Goal: Task Accomplishment & Management: Complete application form

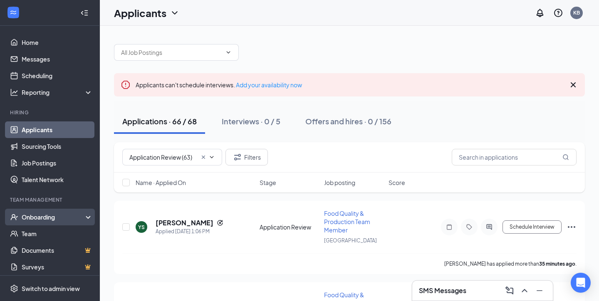
click at [45, 221] on div "Onboarding" at bounding box center [54, 217] width 64 height 8
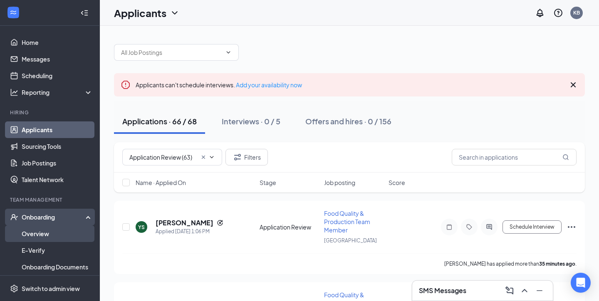
click at [45, 232] on link "Overview" at bounding box center [57, 234] width 71 height 17
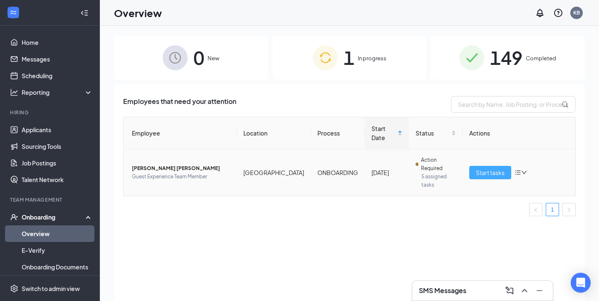
click at [485, 168] on span "Start tasks" at bounding box center [490, 172] width 29 height 9
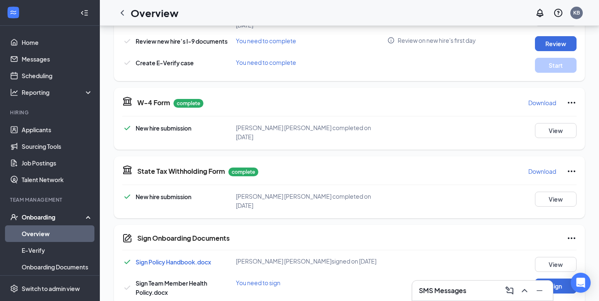
scroll to position [342, 0]
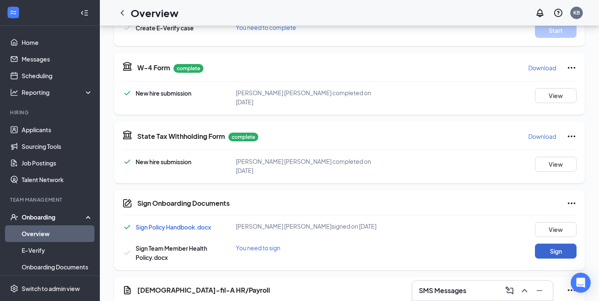
click at [560, 244] on button "Sign" at bounding box center [556, 251] width 42 height 15
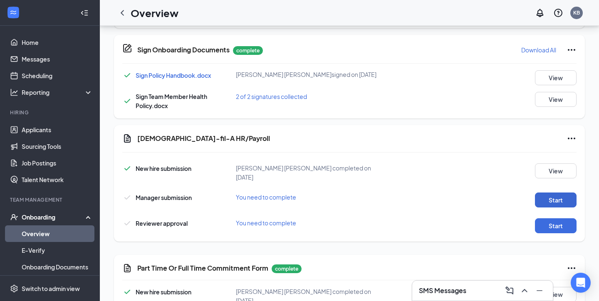
scroll to position [496, 0]
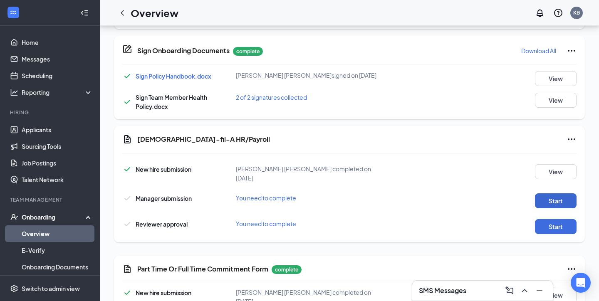
click at [552, 194] on button "Start" at bounding box center [556, 201] width 42 height 15
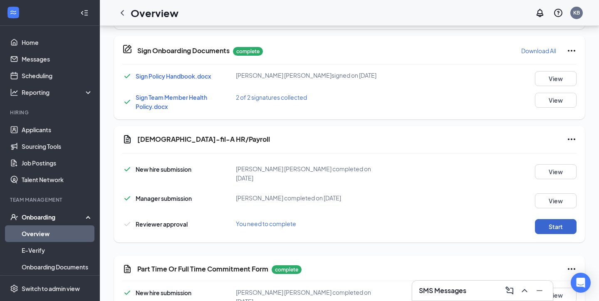
click at [538, 219] on button "Start" at bounding box center [556, 226] width 42 height 15
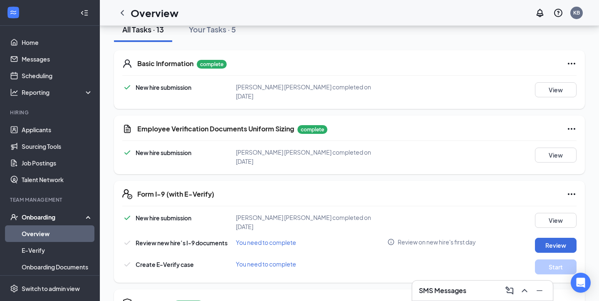
scroll to position [156, 0]
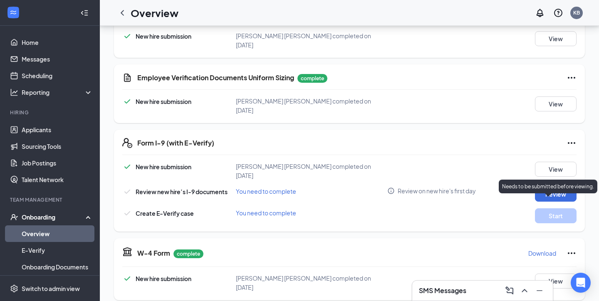
click at [554, 181] on div "Needs to be submitted before viewing." at bounding box center [548, 187] width 99 height 14
click at [544, 187] on button "Review" at bounding box center [556, 194] width 42 height 15
type input "[DATE]"
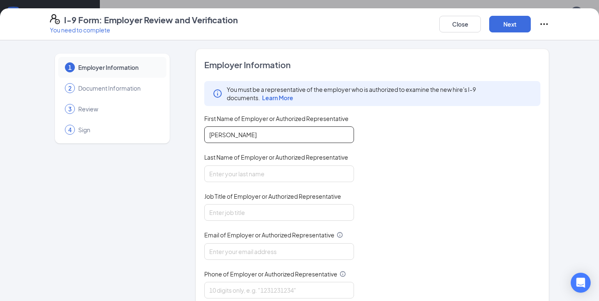
type input "[PERSON_NAME]"
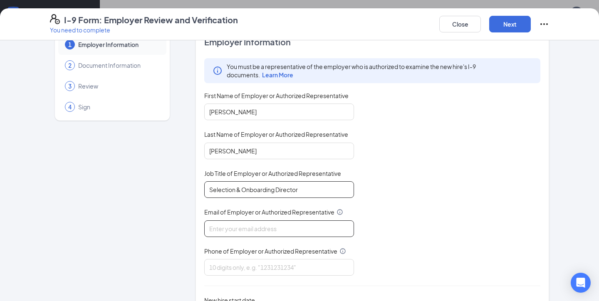
scroll to position [31, 0]
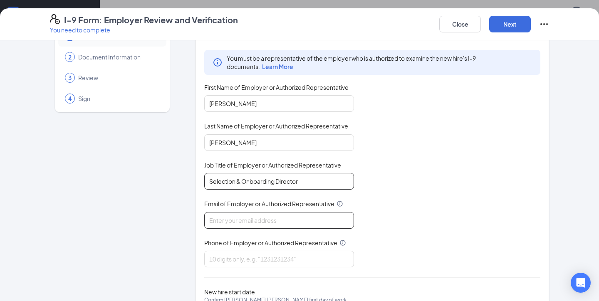
type input "Selection & Onboarding Director"
type input "[PERSON_NAME][EMAIL_ADDRESS][PERSON_NAME][DOMAIN_NAME]"
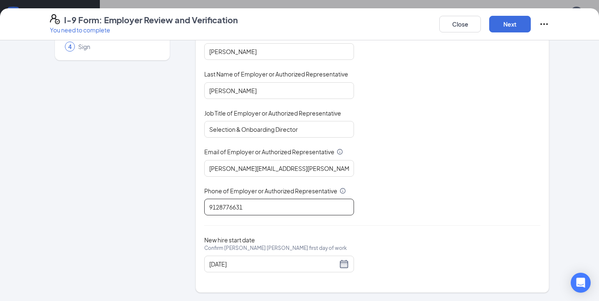
scroll to position [82, 0]
type input "9128776631"
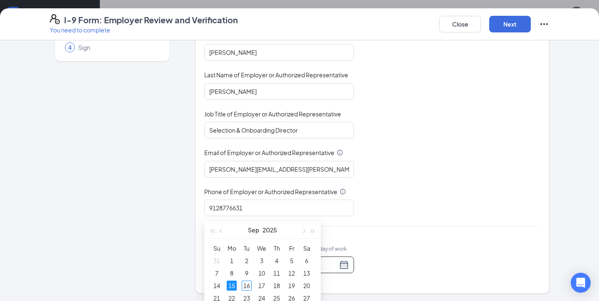
scroll to position [217, 0]
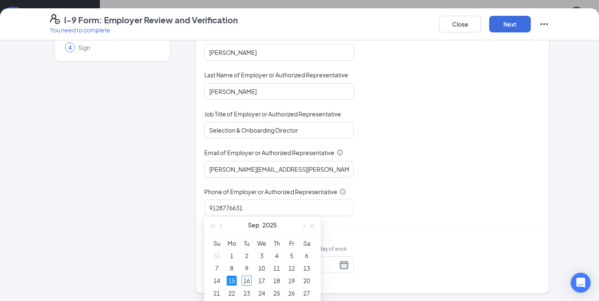
click at [467, 154] on div "You must be a representative of the employer who is authorized to examine the n…" at bounding box center [372, 108] width 336 height 218
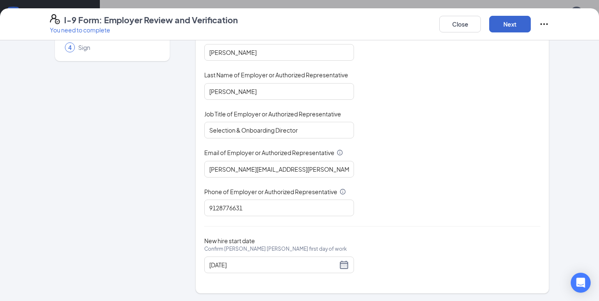
click at [504, 25] on button "Next" at bounding box center [511, 24] width 42 height 17
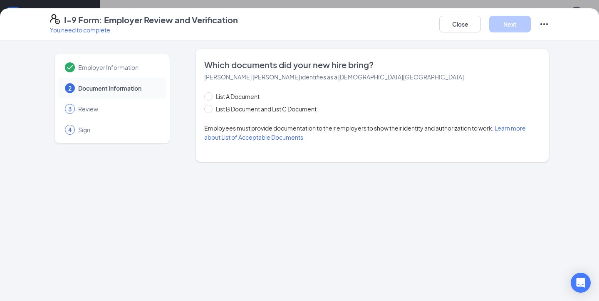
scroll to position [0, 0]
click at [267, 112] on span "List B Document and List C Document" at bounding box center [266, 108] width 107 height 9
click at [210, 111] on input "List B Document and List C Document" at bounding box center [207, 108] width 6 height 6
radio input "true"
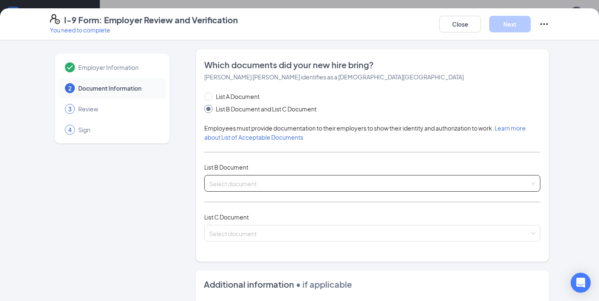
click at [246, 182] on input "search" at bounding box center [369, 182] width 321 height 12
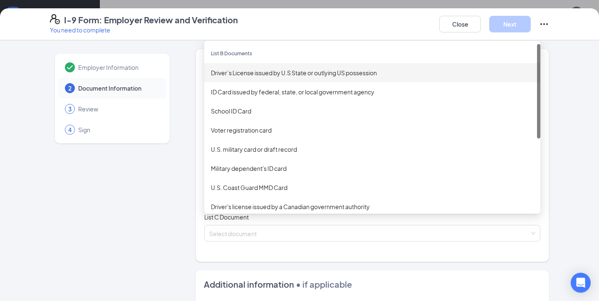
click at [278, 75] on div "Driver’s License issued by U.S State or outlying US possession" at bounding box center [372, 72] width 323 height 9
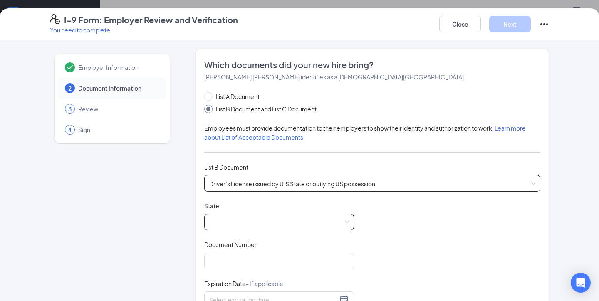
click at [259, 228] on span at bounding box center [279, 222] width 140 height 16
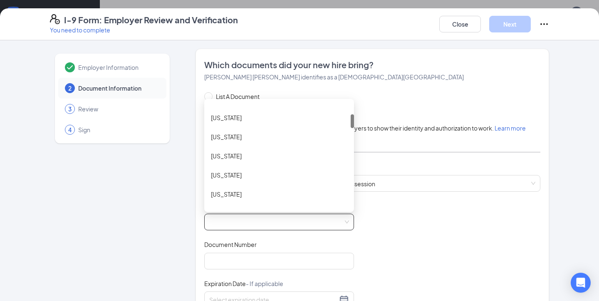
scroll to position [121, 0]
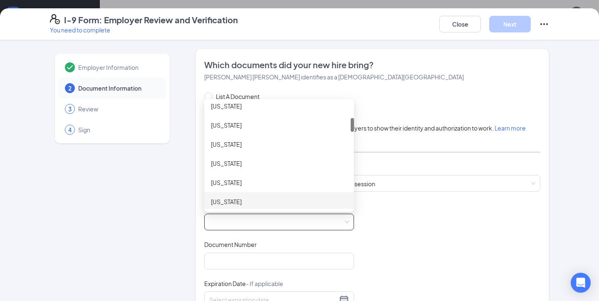
click at [246, 199] on div "[US_STATE]" at bounding box center [279, 201] width 137 height 9
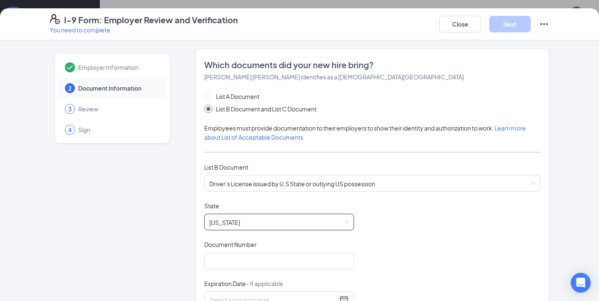
click at [240, 272] on div "Document Title Driver’s License issued by [DEMOGRAPHIC_DATA] State or outlying …" at bounding box center [372, 281] width 336 height 158
click at [236, 264] on input "Document Number" at bounding box center [279, 261] width 150 height 17
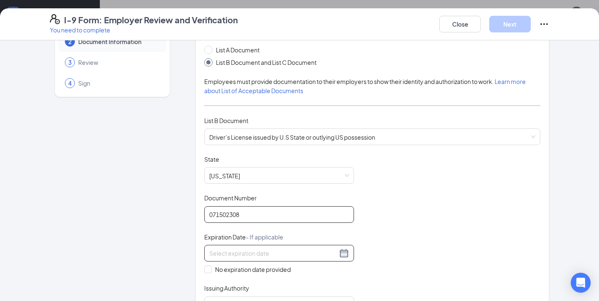
scroll to position [53, 0]
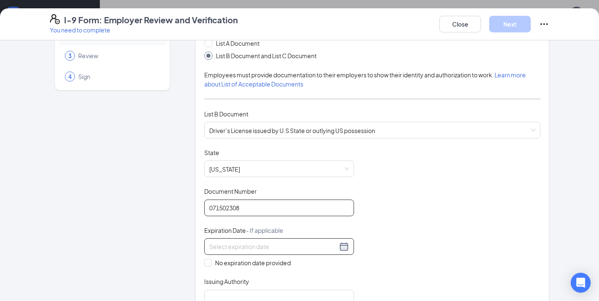
type input "071502308"
click at [257, 249] on input at bounding box center [273, 246] width 128 height 9
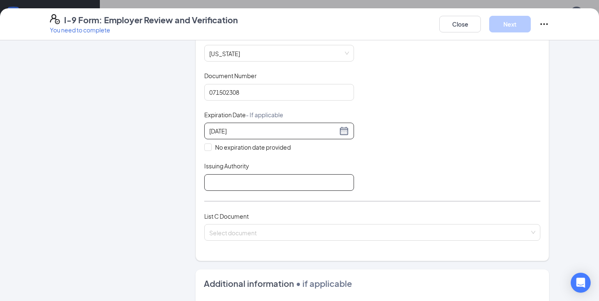
type input "[DATE]"
click at [251, 176] on input "Issuing Authority" at bounding box center [279, 182] width 150 height 17
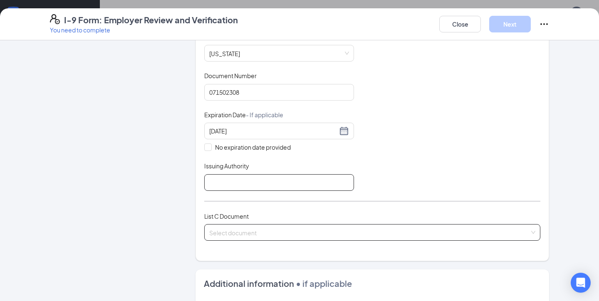
click at [255, 238] on span at bounding box center [369, 233] width 321 height 16
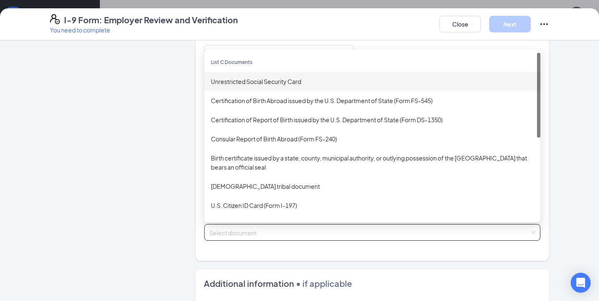
click at [273, 83] on div "Unrestricted Social Security Card" at bounding box center [372, 81] width 323 height 9
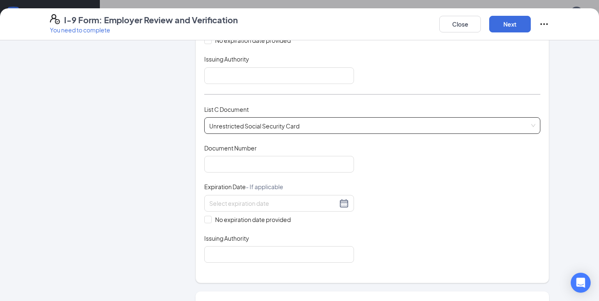
scroll to position [288, 0]
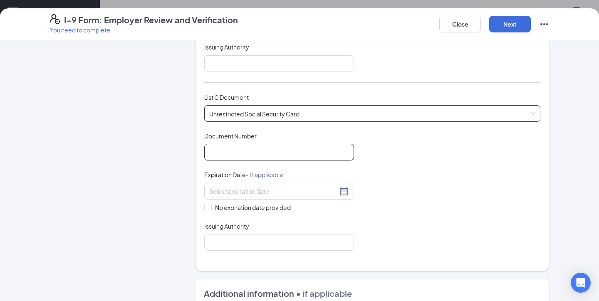
click at [253, 149] on input "Document Number" at bounding box center [279, 152] width 150 height 17
type input "597827607"
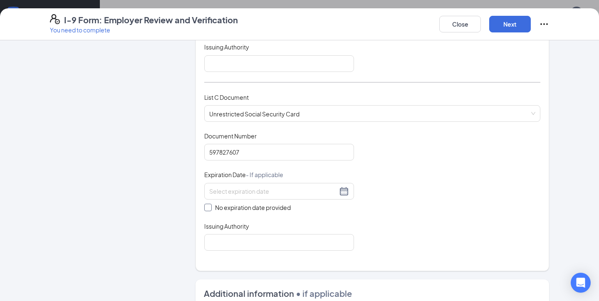
click at [208, 206] on input "No expiration date provided" at bounding box center [207, 207] width 6 height 6
checkbox input "true"
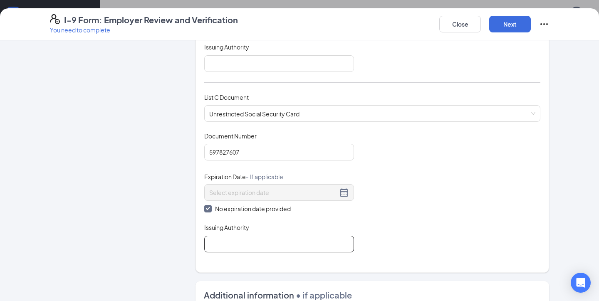
click at [213, 241] on input "Issuing Authority" at bounding box center [279, 244] width 150 height 17
type input "SSA"
click at [214, 67] on input "Issuing Authority" at bounding box center [279, 63] width 150 height 17
type input "D"
type input "DDS"
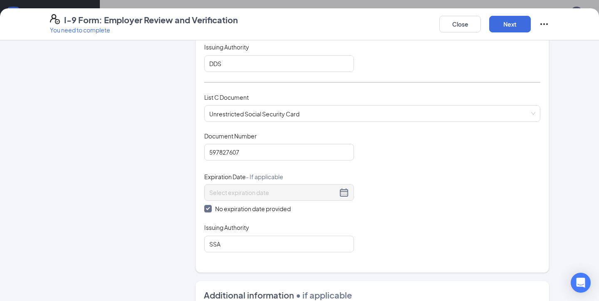
click at [451, 176] on div "Document Title Unrestricted Social Security Card Document Number 597827607 Expi…" at bounding box center [372, 192] width 336 height 121
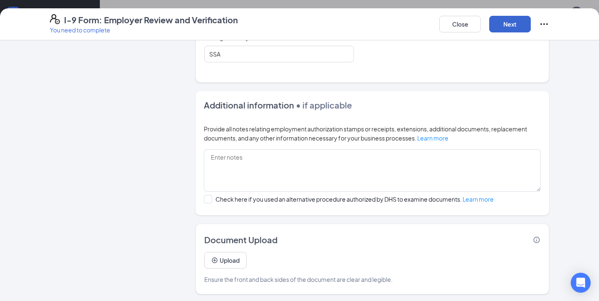
scroll to position [478, 0]
click at [507, 27] on button "Next" at bounding box center [511, 24] width 42 height 17
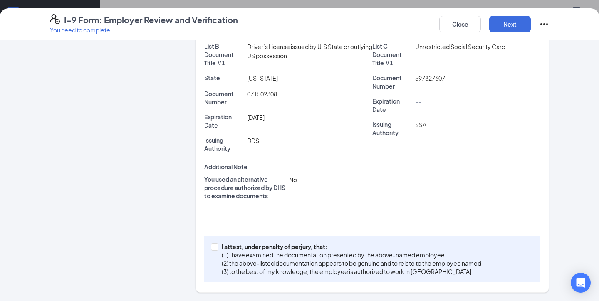
scroll to position [217, 0]
click at [215, 252] on label "I attest, under penalty of [PERSON_NAME], that: (1) I have examined the documen…" at bounding box center [348, 259] width 274 height 33
click at [215, 250] on input "I attest, under penalty of [PERSON_NAME], that: (1) I have examined the documen…" at bounding box center [214, 247] width 6 height 6
checkbox input "true"
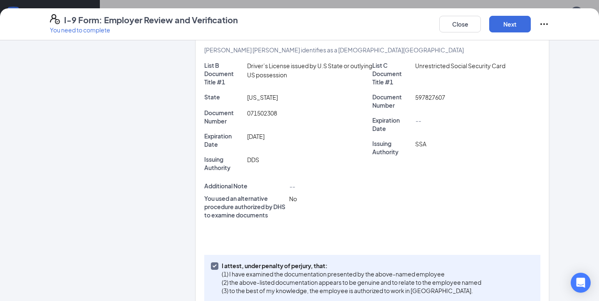
scroll to position [179, 0]
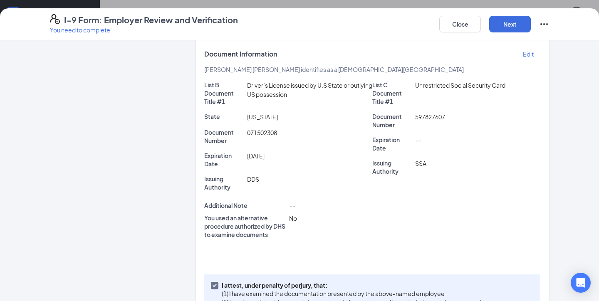
click at [512, 35] on div "I-9 Form: Employer Review and Verification You need to complete Close Next" at bounding box center [299, 24] width 599 height 32
click at [510, 25] on button "Next" at bounding box center [511, 24] width 42 height 17
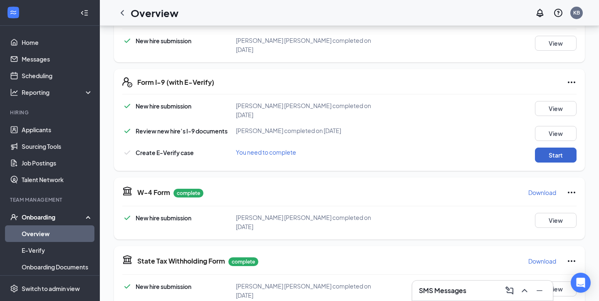
scroll to position [222, 0]
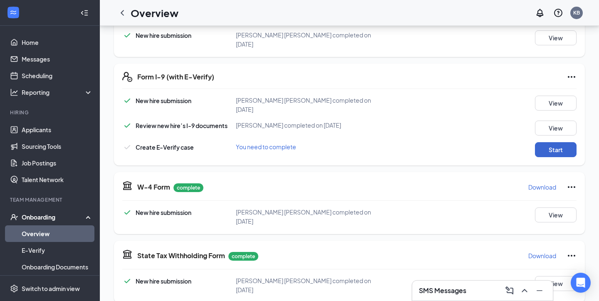
click at [559, 142] on button "Start" at bounding box center [556, 149] width 42 height 15
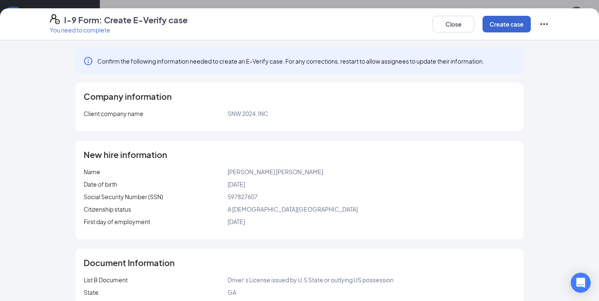
click at [519, 20] on button "Create case" at bounding box center [507, 24] width 48 height 17
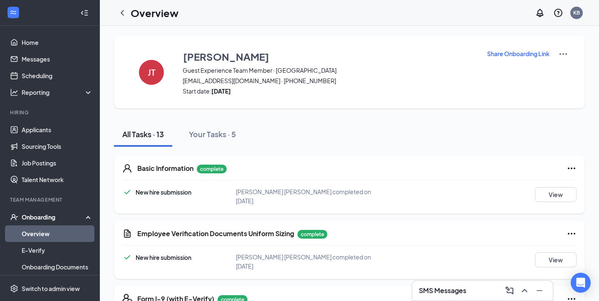
scroll to position [0, 0]
drag, startPoint x: 182, startPoint y: 79, endPoint x: 251, endPoint y: 80, distance: 69.1
click at [251, 80] on div "[PERSON_NAME] [PERSON_NAME] Guest Experience Team Member · Hinesville [EMAIL_AD…" at bounding box center [349, 72] width 471 height 73
copy span "[EMAIL_ADDRESS][DOMAIN_NAME]"
